Goal: Download file/media

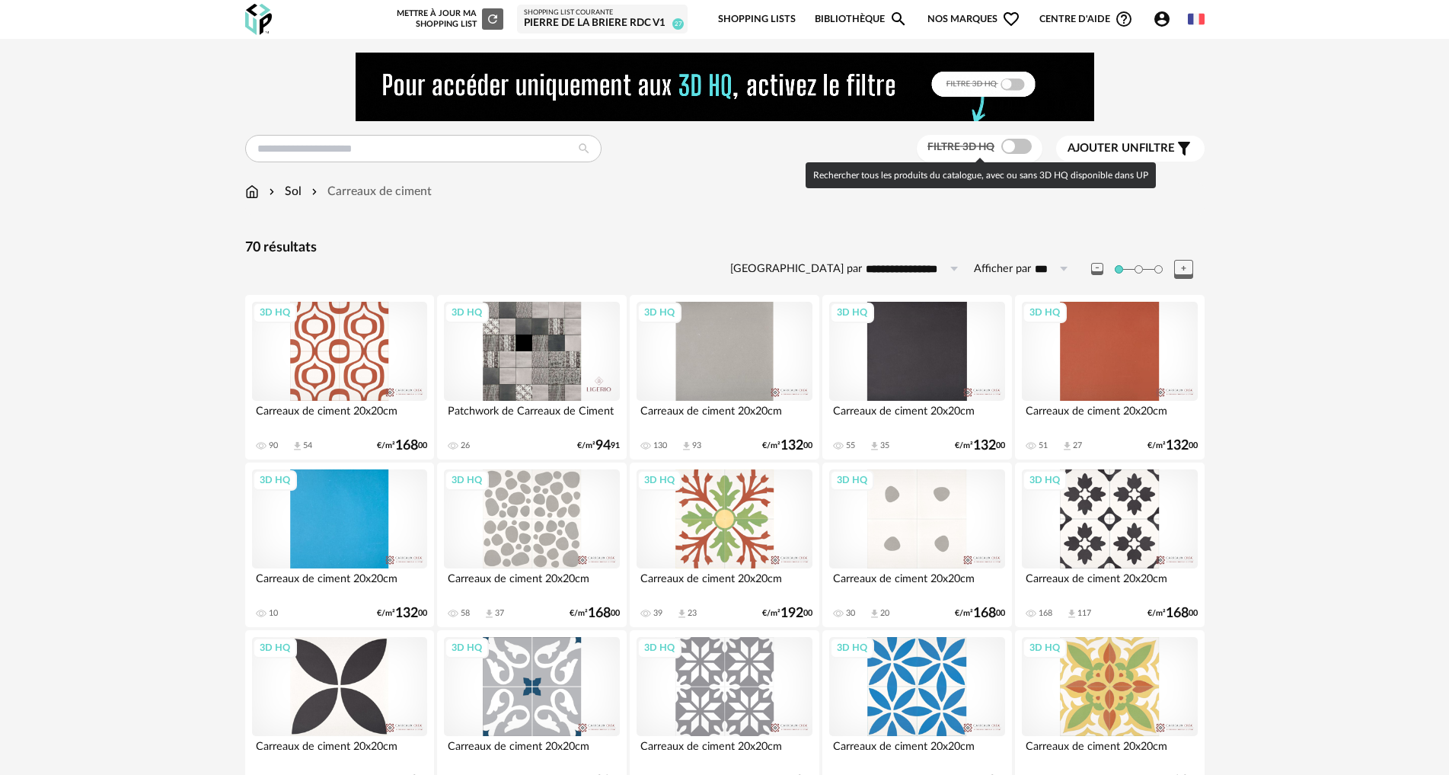
click at [1014, 147] on span at bounding box center [1016, 146] width 30 height 15
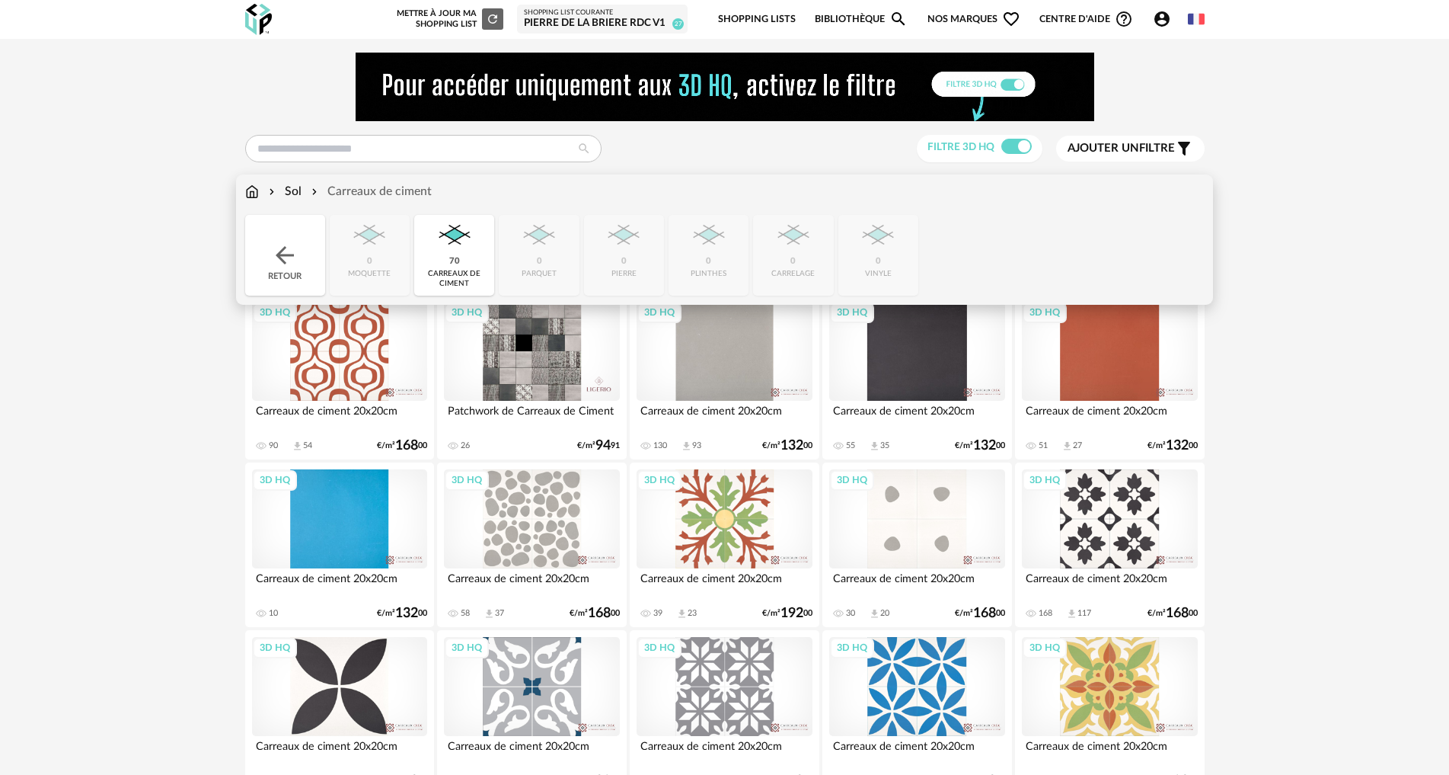
click at [307, 257] on div "Retour" at bounding box center [285, 255] width 80 height 81
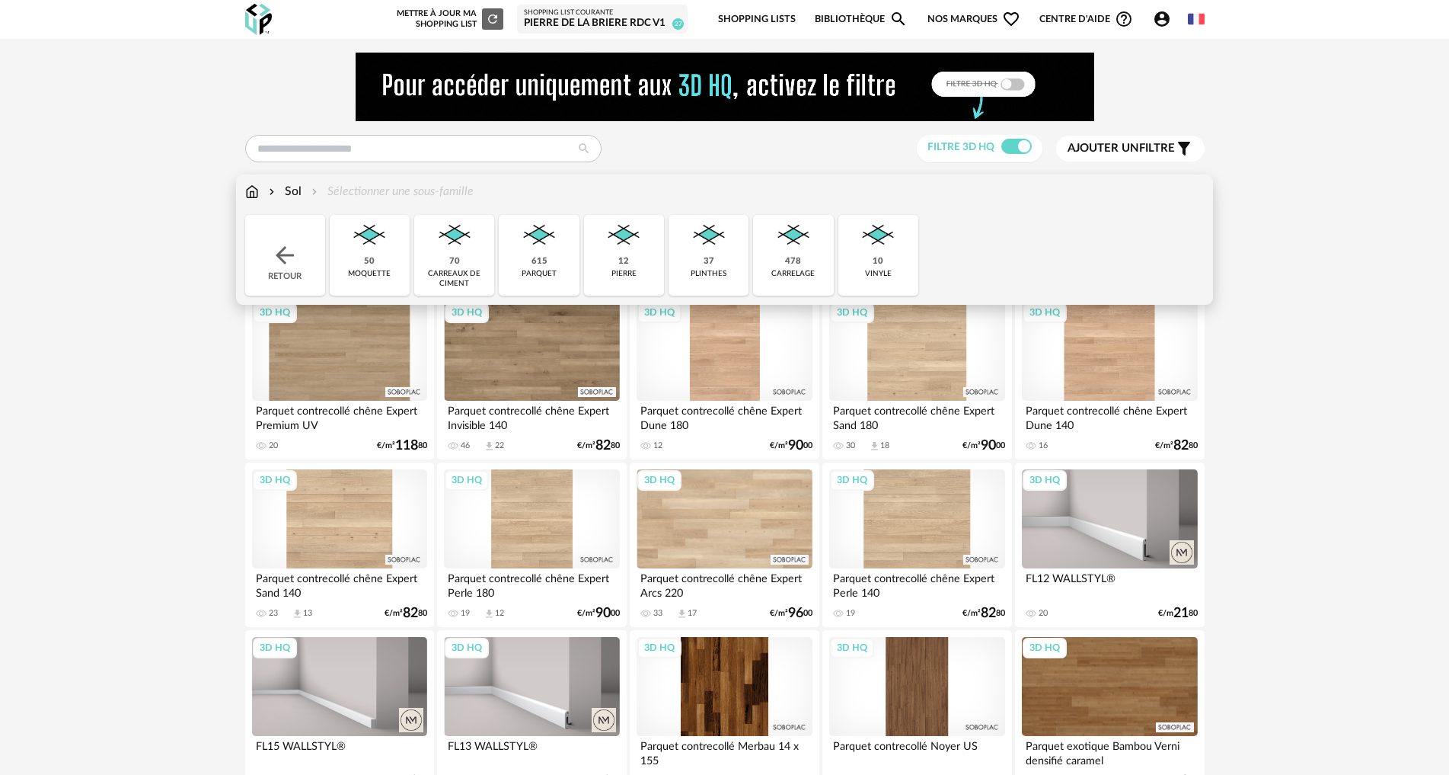
click at [795, 251] on img at bounding box center [793, 235] width 41 height 41
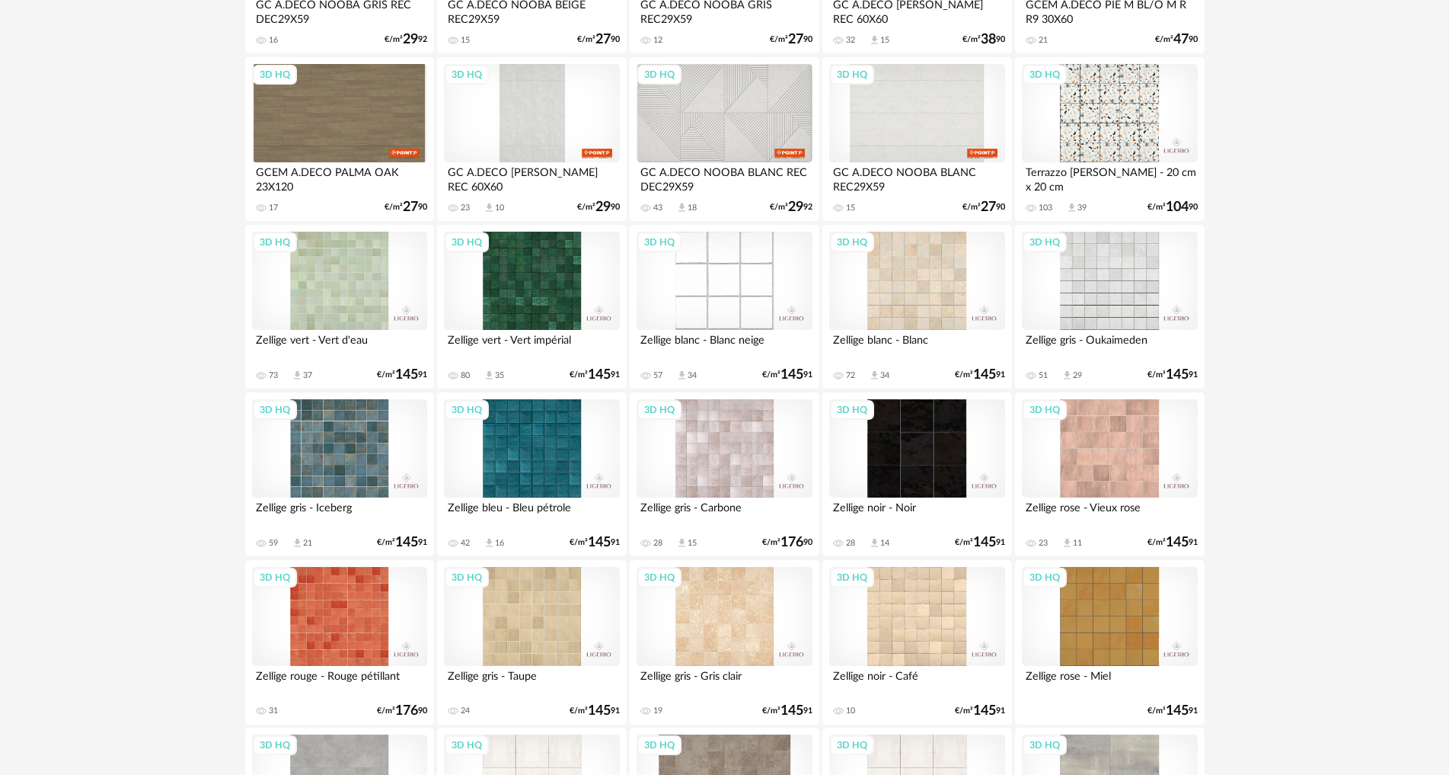
scroll to position [2972, 0]
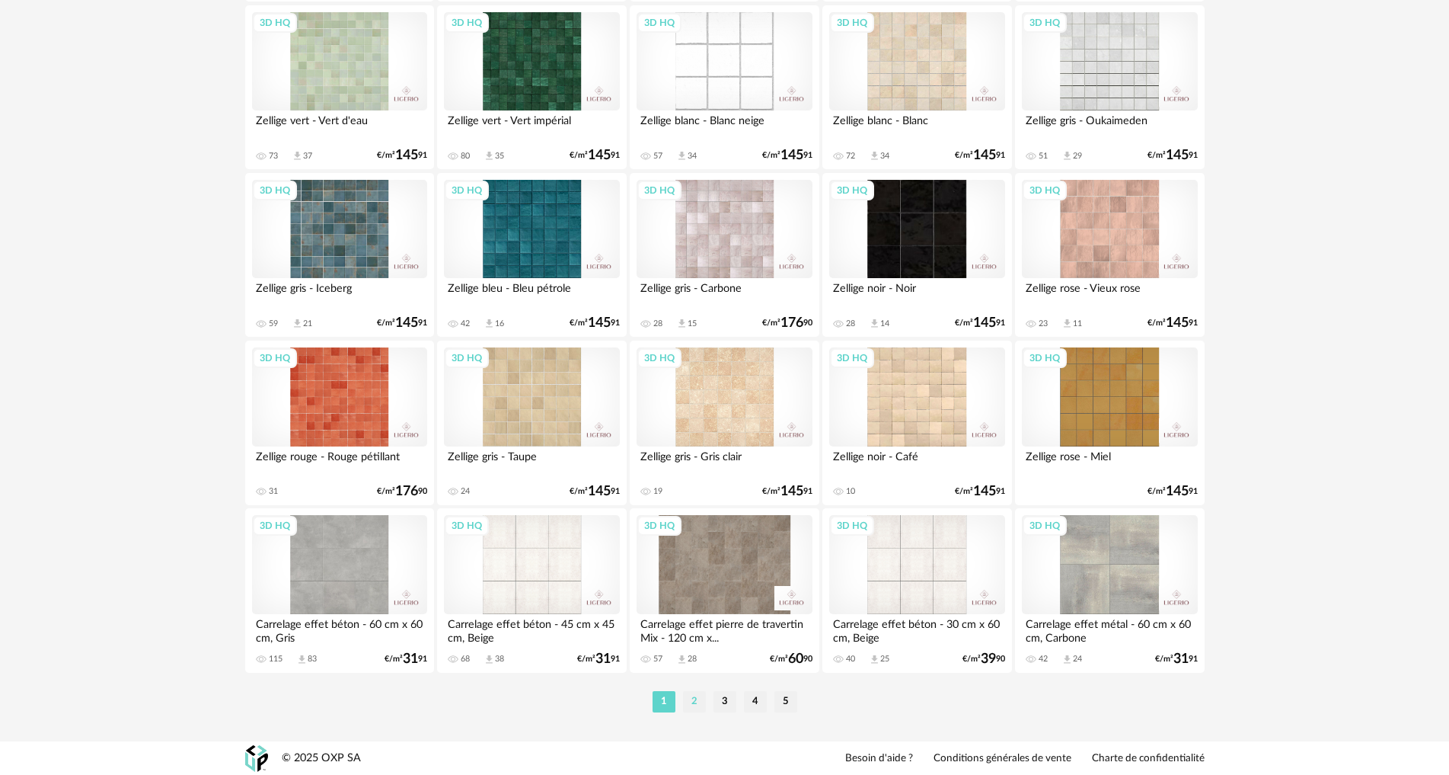
click at [698, 696] on li "2" at bounding box center [694, 701] width 23 height 21
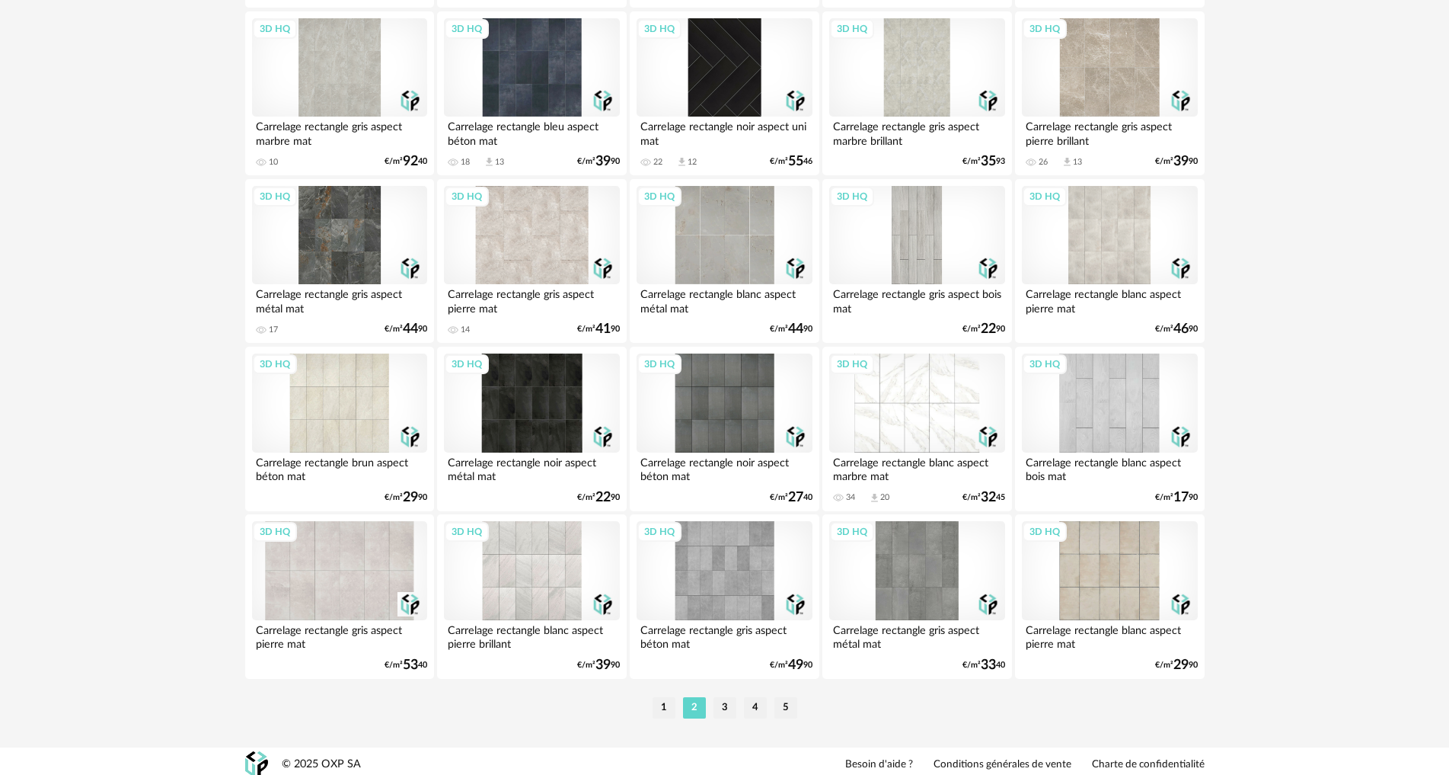
scroll to position [2972, 0]
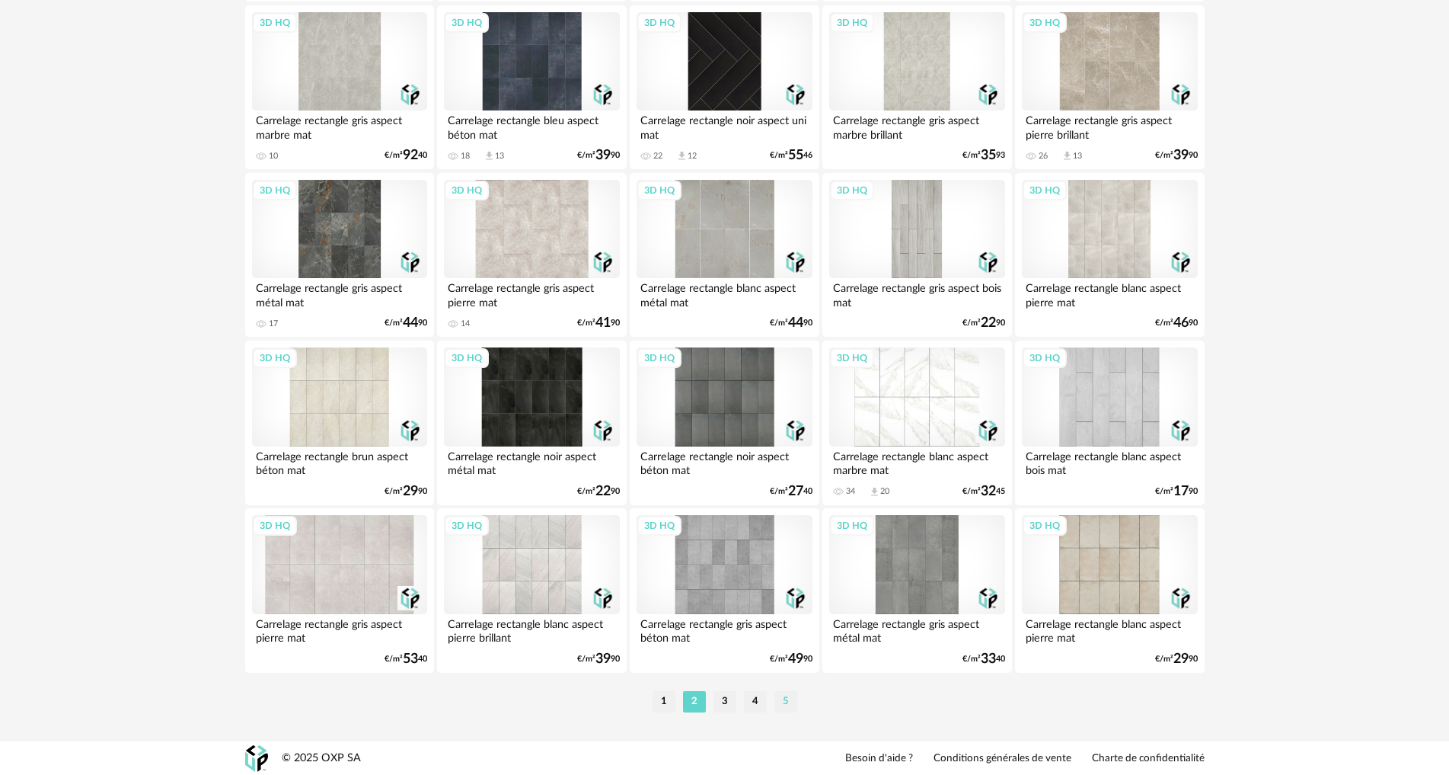
click at [784, 697] on li "5" at bounding box center [786, 701] width 23 height 21
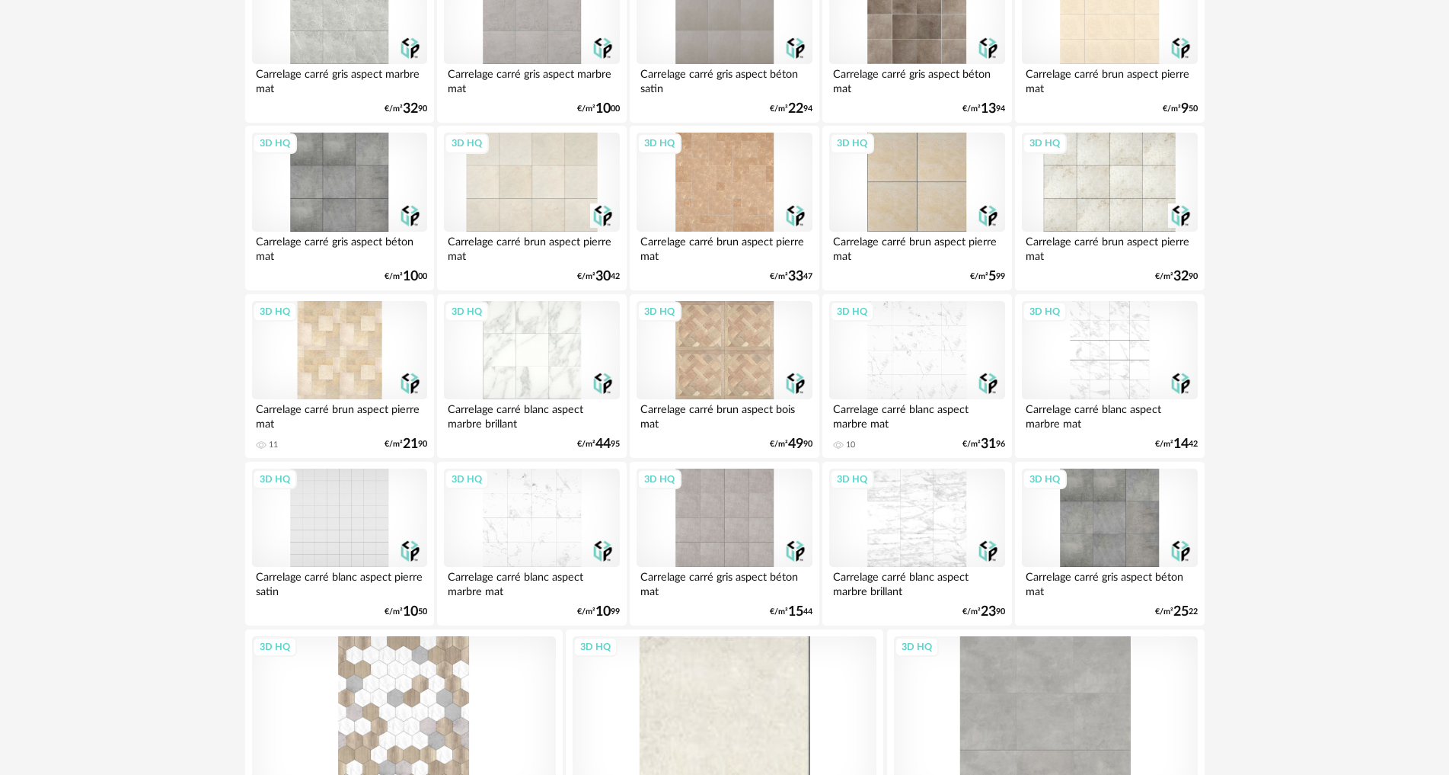
scroll to position [2374, 0]
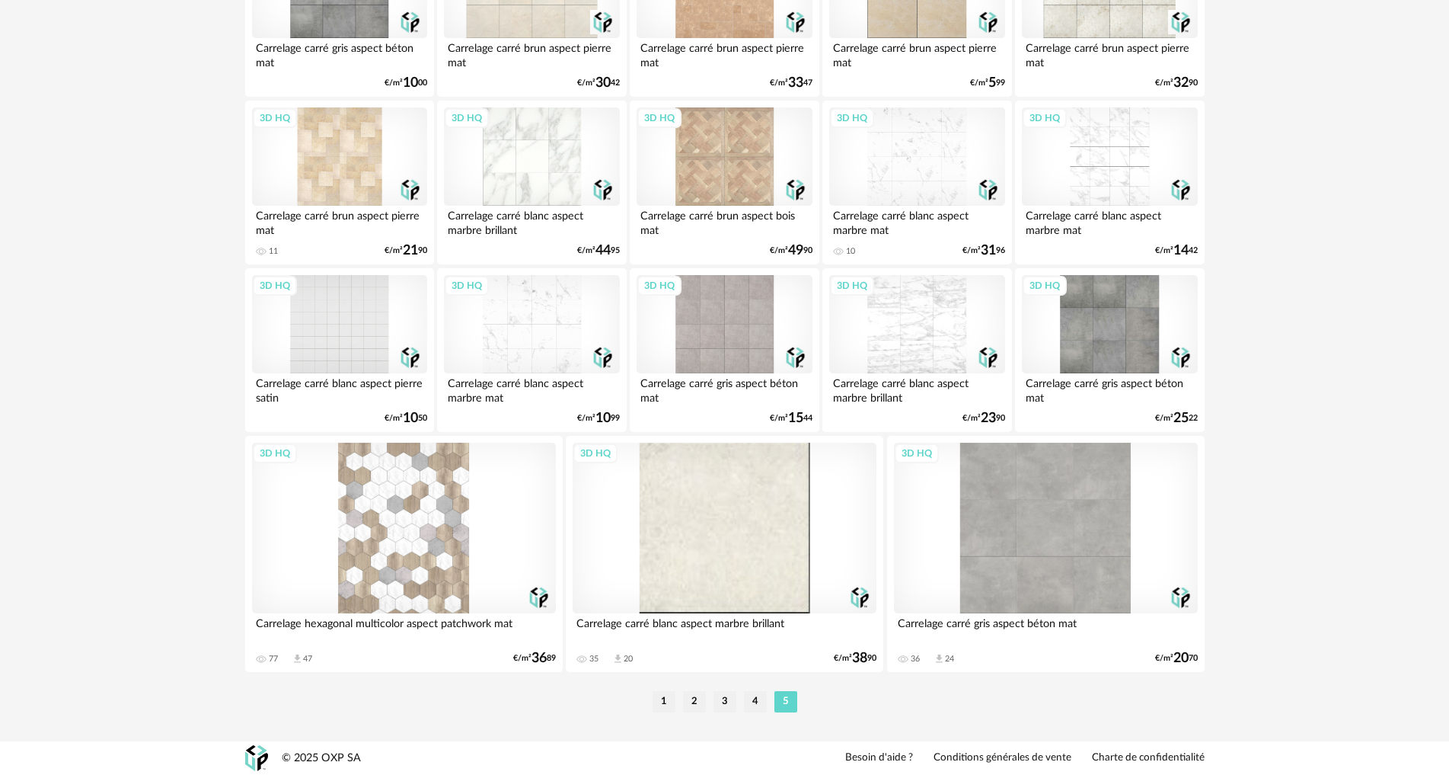
click at [433, 556] on div "3D HQ" at bounding box center [404, 527] width 304 height 171
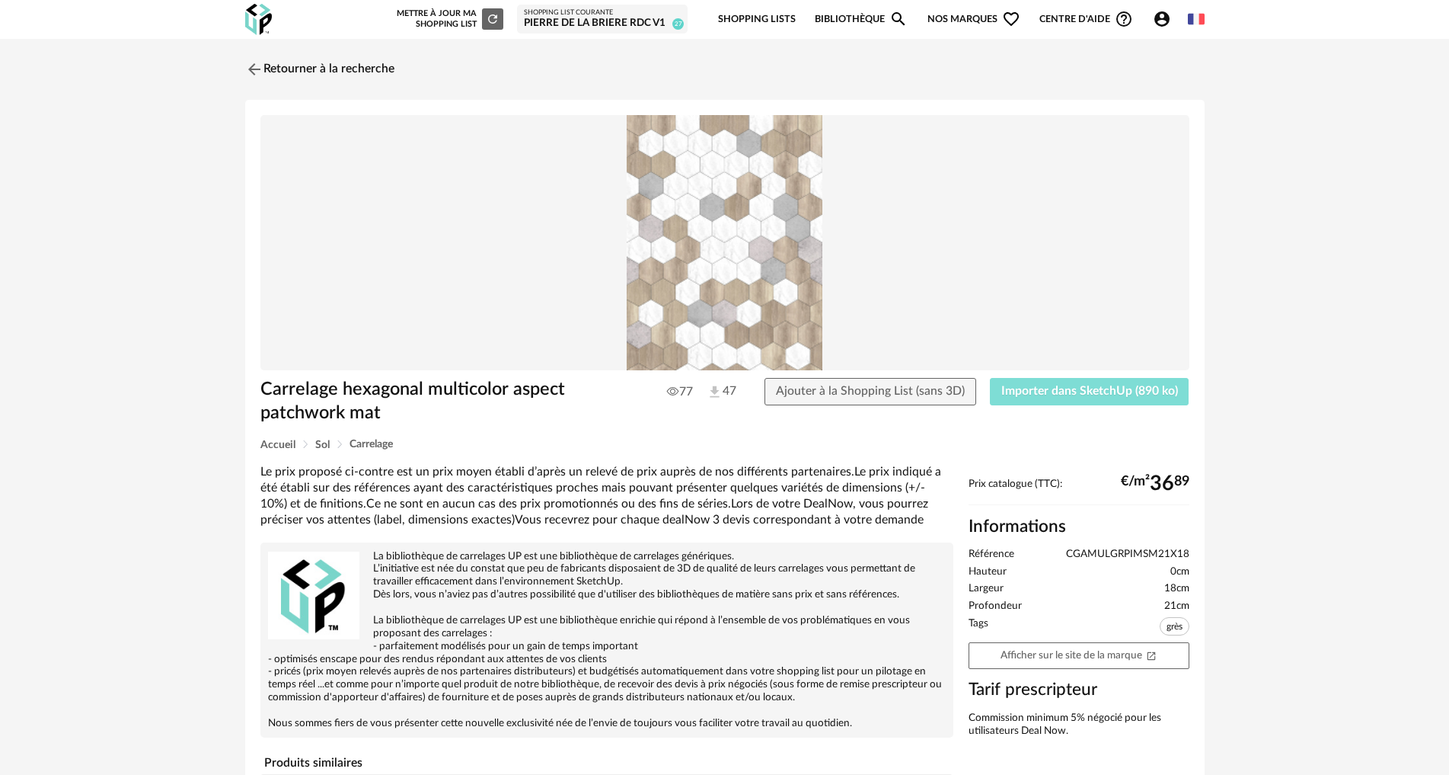
click at [1020, 391] on span "Importer dans SketchUp (890 ko)" at bounding box center [1089, 391] width 177 height 12
